Goal: Transaction & Acquisition: Purchase product/service

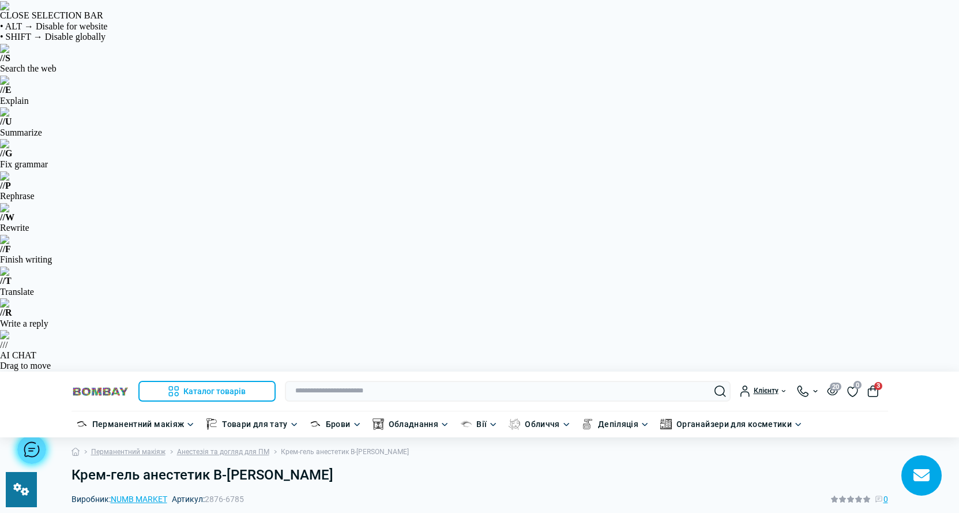
click at [209, 492] on div "Виробник: NUMB MARKET Артикул: 2876-6785 0" at bounding box center [479, 498] width 816 height 13
click at [246, 446] on link "Анестезія та догляд для ПМ" at bounding box center [223, 451] width 92 height 11
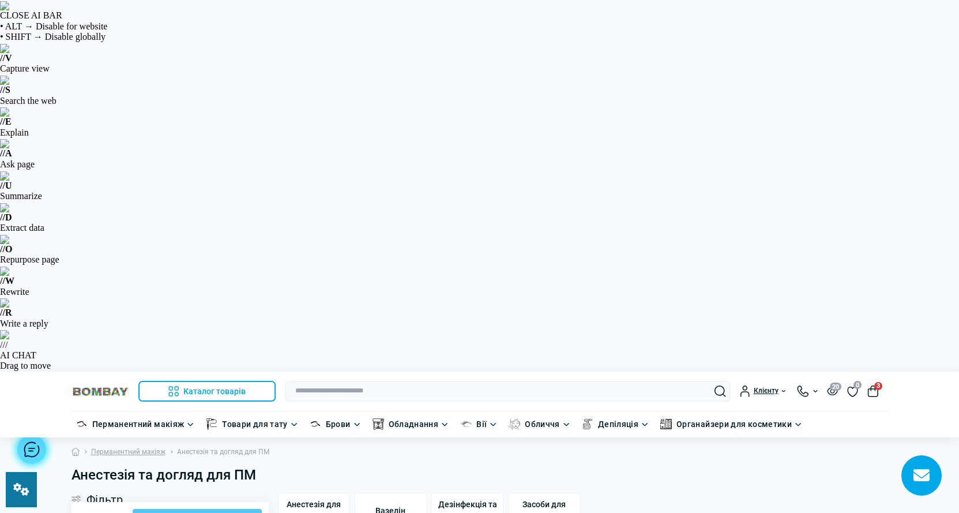
type input "******"
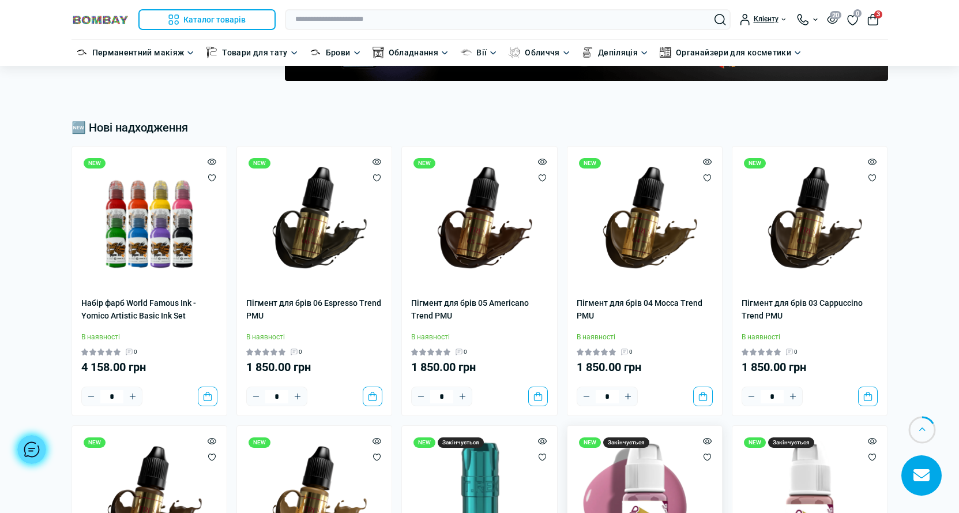
scroll to position [634, 0]
